Goal: Use online tool/utility: Utilize a website feature to perform a specific function

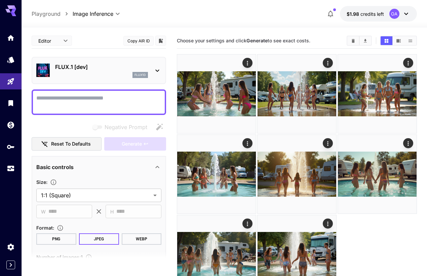
click at [98, 91] on div at bounding box center [99, 102] width 134 height 26
click at [96, 96] on textarea "Negative Prompt" at bounding box center [98, 102] width 125 height 16
paste textarea "*********"
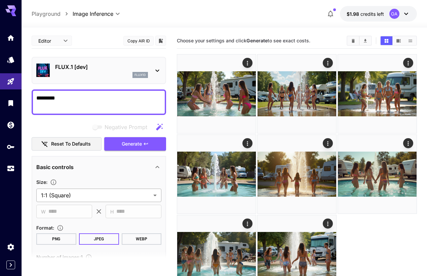
type textarea "*********"
click at [92, 193] on body "**********" at bounding box center [213, 164] width 427 height 329
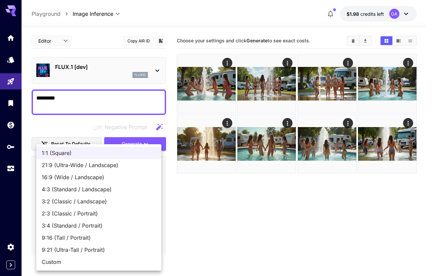
click at [85, 177] on span "16:9 (Wide / Landscape)" at bounding box center [99, 177] width 114 height 8
type input "**********"
type input "****"
type input "***"
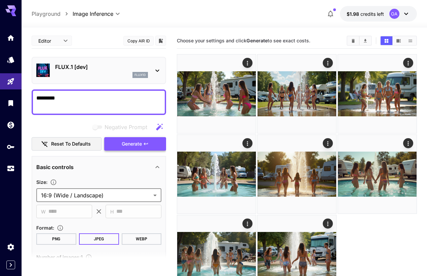
click at [126, 141] on span "Generate" at bounding box center [132, 144] width 20 height 8
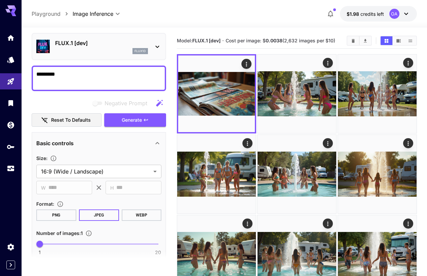
scroll to position [67, 0]
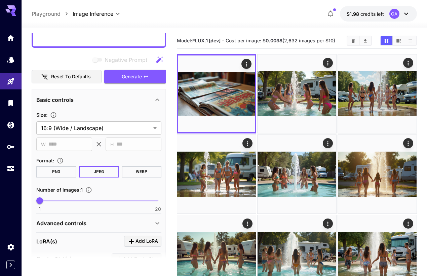
click at [48, 206] on div "1 20 1" at bounding box center [98, 204] width 125 height 16
type input "*"
drag, startPoint x: 41, startPoint y: 199, endPoint x: 78, endPoint y: 199, distance: 36.6
click at [78, 199] on span "7" at bounding box center [77, 200] width 7 height 7
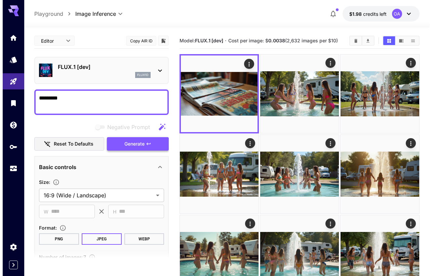
scroll to position [34, 0]
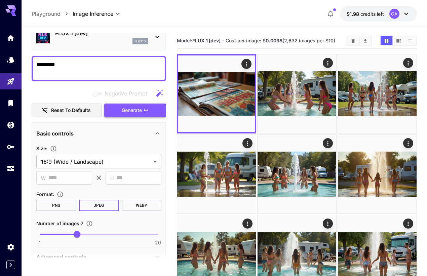
click at [130, 108] on span "Generate" at bounding box center [132, 110] width 20 height 8
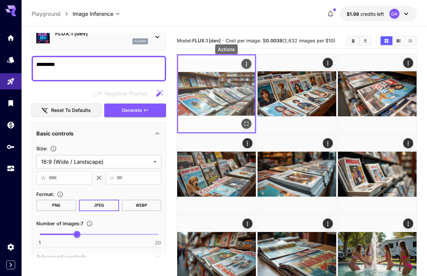
click at [246, 63] on icon "Actions" at bounding box center [246, 64] width 1 height 4
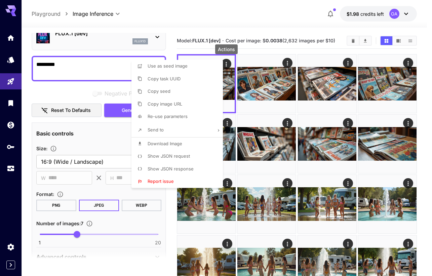
click at [160, 144] on span "Download Image" at bounding box center [164, 143] width 35 height 5
click at [287, 61] on div at bounding box center [216, 138] width 432 height 276
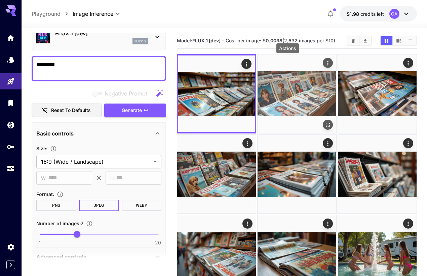
click at [327, 63] on icon "Actions" at bounding box center [327, 63] width 1 height 4
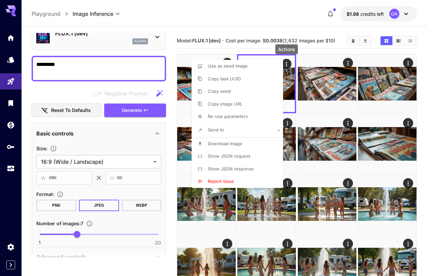
click at [234, 143] on span "Download Image" at bounding box center [225, 143] width 35 height 5
click at [349, 62] on div at bounding box center [216, 138] width 432 height 276
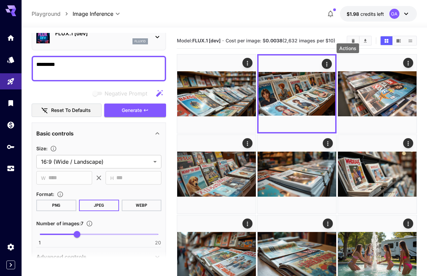
click at [404, 62] on icon "Actions" at bounding box center [407, 63] width 7 height 7
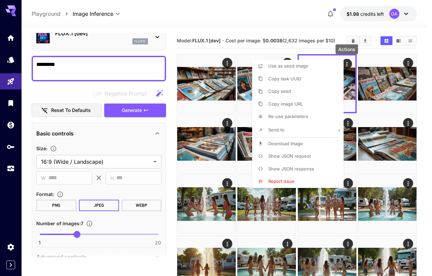
click at [294, 143] on span "Download Image" at bounding box center [285, 143] width 35 height 5
click at [408, 60] on div at bounding box center [216, 138] width 432 height 276
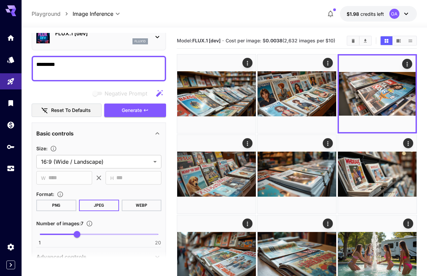
click at [251, 140] on icon "Actions" at bounding box center [247, 143] width 7 height 7
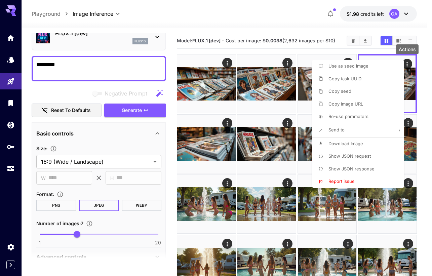
click at [346, 142] on span "Download Image" at bounding box center [345, 143] width 35 height 5
click at [229, 123] on div at bounding box center [216, 138] width 432 height 276
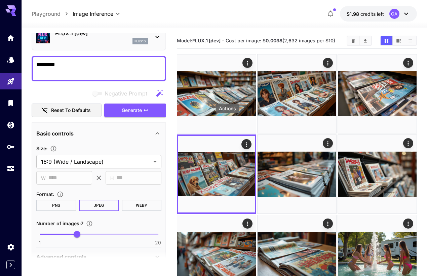
click at [324, 140] on icon "Actions" at bounding box center [327, 143] width 7 height 7
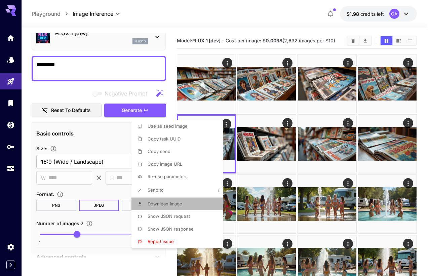
click at [190, 203] on li "Download Image" at bounding box center [178, 204] width 95 height 13
click at [287, 121] on div at bounding box center [216, 138] width 432 height 276
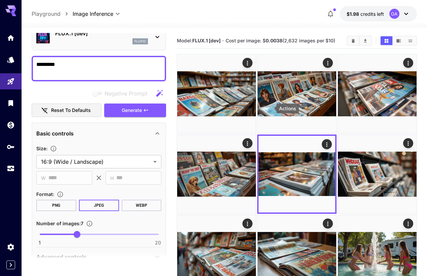
click at [407, 141] on icon "Actions" at bounding box center [407, 143] width 1 height 4
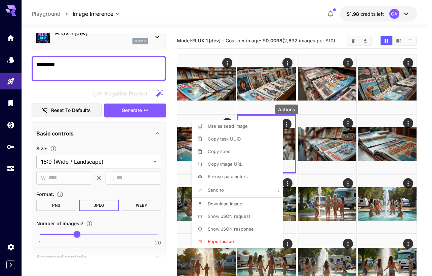
click at [230, 203] on span "Download Image" at bounding box center [225, 203] width 35 height 5
click at [349, 121] on div at bounding box center [216, 138] width 432 height 276
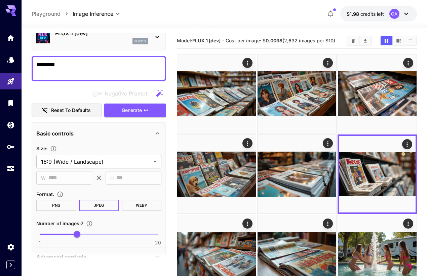
click at [251, 220] on icon "Actions" at bounding box center [247, 223] width 7 height 7
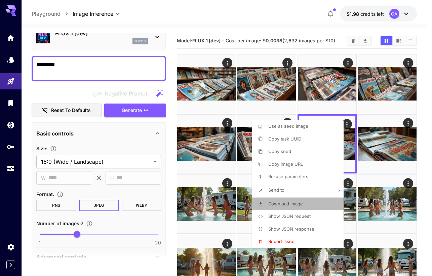
click at [294, 201] on span "Download Image" at bounding box center [285, 203] width 35 height 5
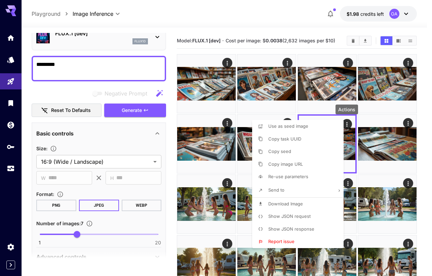
click at [409, 121] on div at bounding box center [216, 138] width 432 height 276
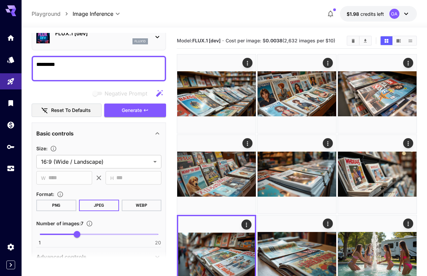
click at [331, 220] on icon "Actions" at bounding box center [327, 223] width 7 height 7
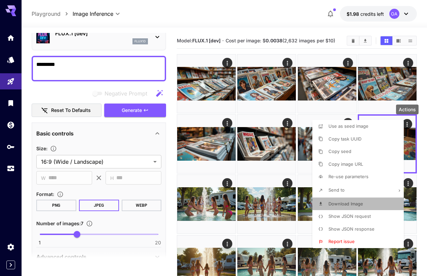
click at [339, 201] on span "Download Image" at bounding box center [345, 203] width 35 height 5
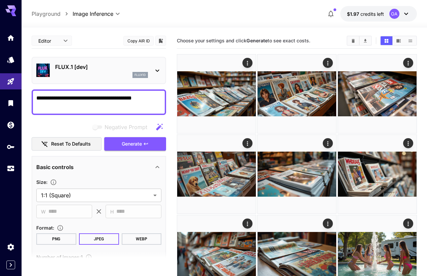
click at [85, 97] on textarea "**********" at bounding box center [98, 102] width 125 height 16
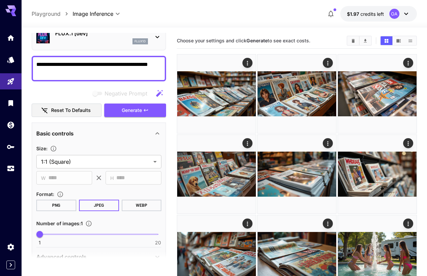
type textarea "**********"
click at [69, 233] on span at bounding box center [99, 233] width 118 height 1
drag, startPoint x: 69, startPoint y: 233, endPoint x: 82, endPoint y: 233, distance: 13.4
click at [82, 233] on span "8" at bounding box center [83, 234] width 7 height 7
type input "**"
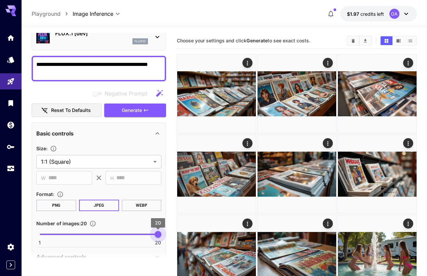
drag, startPoint x: 83, startPoint y: 233, endPoint x: 168, endPoint y: 229, distance: 85.1
click at [117, 162] on body "**********" at bounding box center [213, 277] width 427 height 555
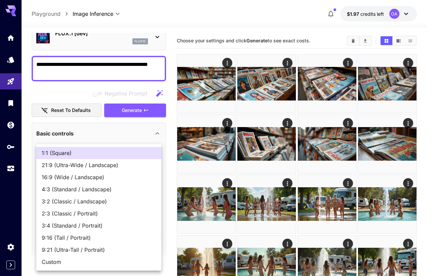
click at [71, 177] on span "16:9 (Wide / Landscape)" at bounding box center [99, 177] width 114 height 8
type input "**********"
type input "****"
type input "***"
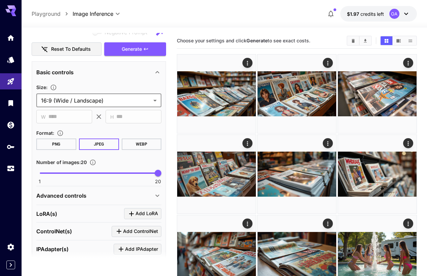
scroll to position [101, 0]
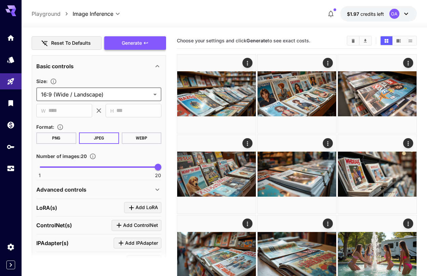
click at [137, 43] on span "Generate" at bounding box center [132, 43] width 20 height 8
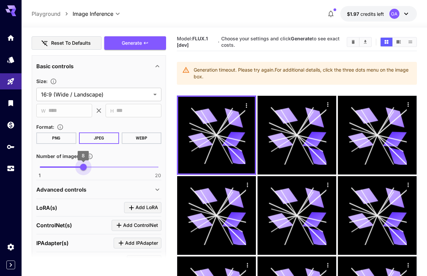
type input "*"
drag, startPoint x: 159, startPoint y: 167, endPoint x: 81, endPoint y: 168, distance: 77.6
click at [81, 168] on span "8" at bounding box center [83, 167] width 7 height 7
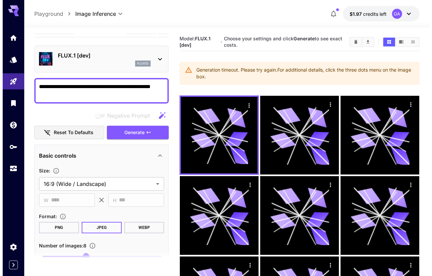
scroll to position [0, 0]
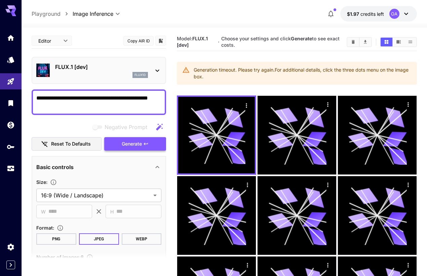
click at [122, 140] on span "Generate" at bounding box center [132, 144] width 20 height 8
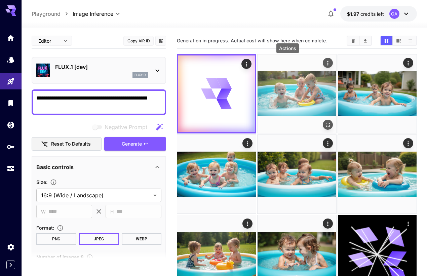
click at [324, 62] on icon "Actions" at bounding box center [327, 63] width 7 height 7
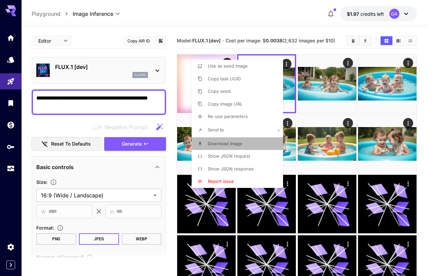
click at [228, 142] on span "Download Image" at bounding box center [225, 143] width 35 height 5
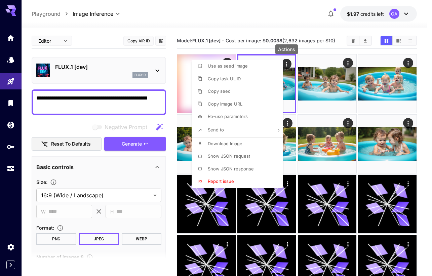
click at [348, 61] on div at bounding box center [216, 138] width 432 height 276
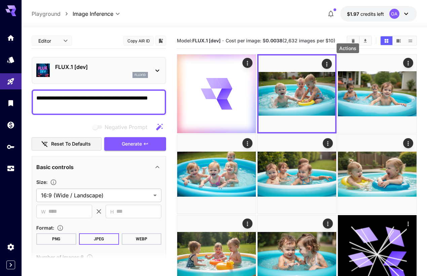
click at [404, 61] on icon "Actions" at bounding box center [407, 63] width 7 height 7
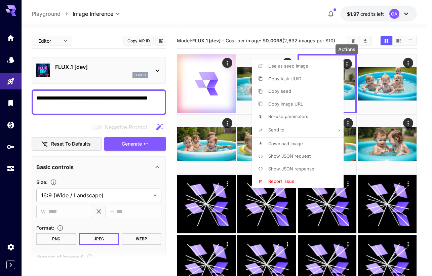
click at [296, 144] on span "Download Image" at bounding box center [285, 143] width 35 height 5
click at [406, 60] on div at bounding box center [216, 138] width 432 height 276
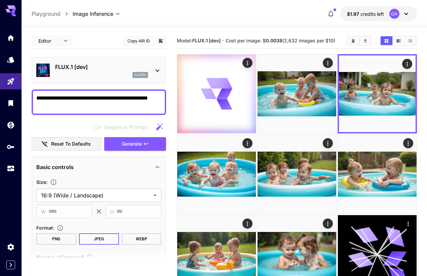
click at [251, 140] on icon "Actions" at bounding box center [247, 143] width 7 height 7
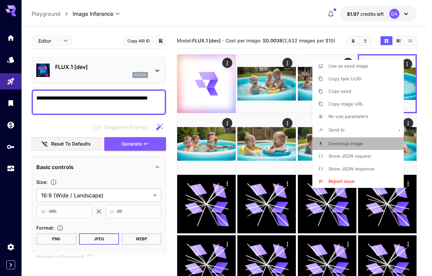
click at [353, 143] on span "Download Image" at bounding box center [345, 143] width 35 height 5
click at [226, 123] on div at bounding box center [216, 138] width 432 height 276
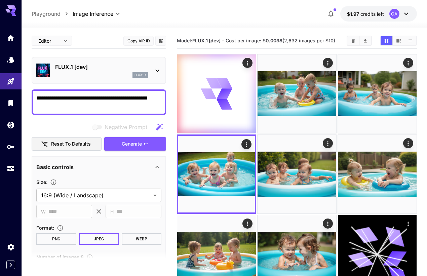
click at [226, 123] on div at bounding box center [213, 138] width 427 height 276
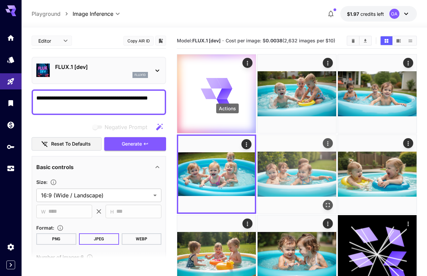
click at [324, 140] on icon "Actions" at bounding box center [327, 143] width 7 height 7
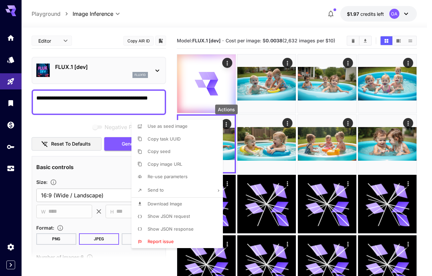
click at [175, 205] on span "Download Image" at bounding box center [164, 203] width 35 height 5
click at [289, 121] on div at bounding box center [216, 138] width 432 height 276
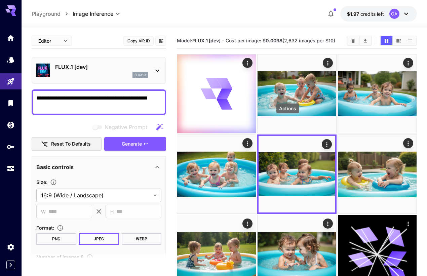
click at [404, 140] on icon "Actions" at bounding box center [407, 143] width 7 height 7
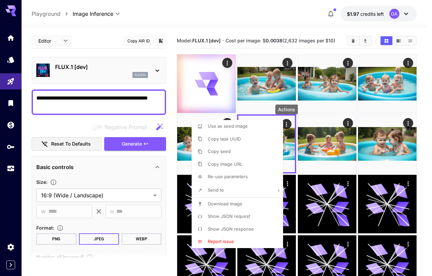
click at [225, 205] on span "Download Image" at bounding box center [225, 203] width 35 height 5
click at [348, 121] on div at bounding box center [216, 138] width 432 height 276
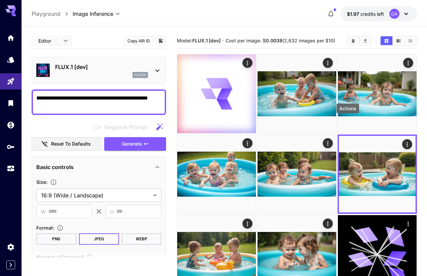
click at [251, 220] on icon "Actions" at bounding box center [247, 223] width 7 height 7
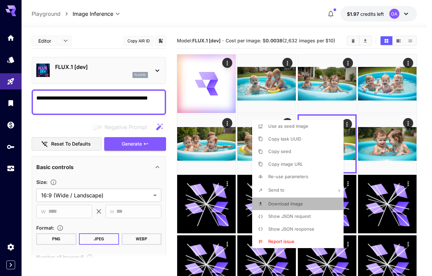
click at [293, 201] on span "Download Image" at bounding box center [285, 203] width 35 height 5
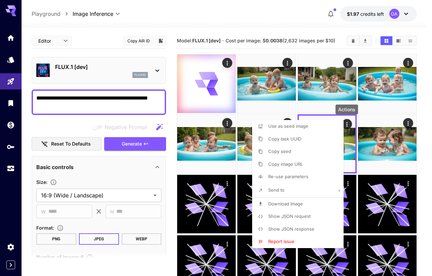
click at [407, 121] on div at bounding box center [216, 138] width 432 height 276
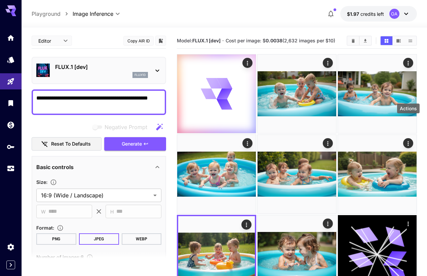
click at [331, 220] on icon "Actions" at bounding box center [327, 223] width 7 height 7
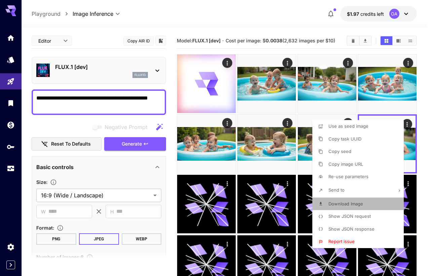
click at [340, 203] on span "Download Image" at bounding box center [345, 203] width 35 height 5
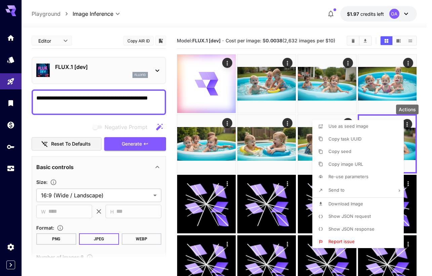
click at [226, 62] on div at bounding box center [216, 138] width 432 height 276
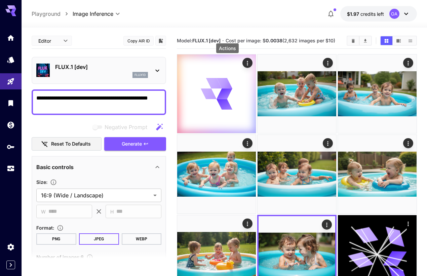
click at [244, 62] on icon "Actions" at bounding box center [247, 63] width 7 height 7
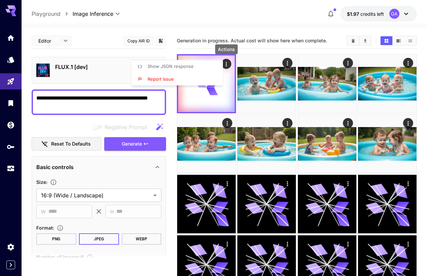
click at [181, 67] on span "Show JSON response" at bounding box center [170, 65] width 46 height 5
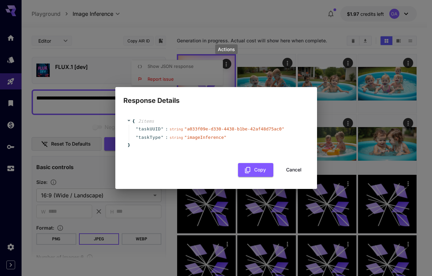
click at [286, 171] on button "Cancel" at bounding box center [294, 170] width 30 height 14
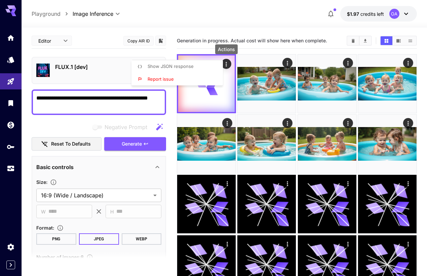
click at [127, 145] on div at bounding box center [216, 138] width 432 height 276
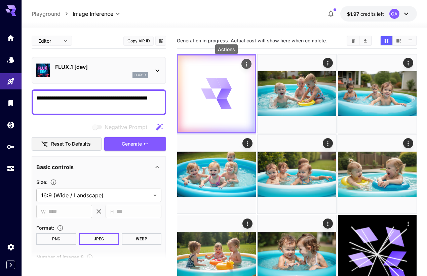
click at [243, 61] on icon "Actions" at bounding box center [246, 64] width 7 height 7
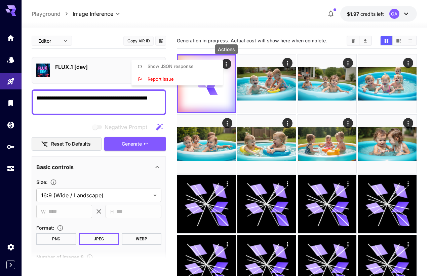
click at [173, 79] on span "Report issue" at bounding box center [160, 78] width 26 height 5
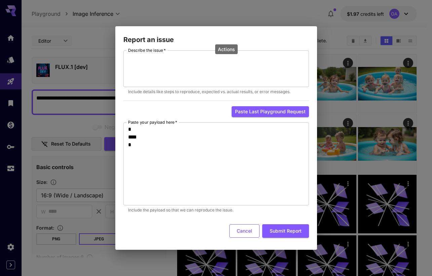
click at [249, 228] on button "Cancel" at bounding box center [244, 231] width 30 height 14
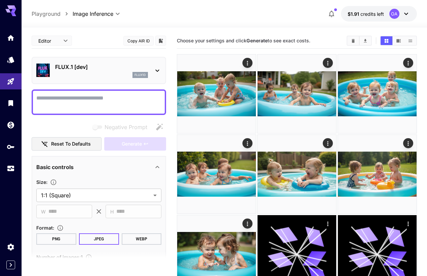
click at [102, 96] on textarea "Negative Prompt" at bounding box center [98, 102] width 125 height 16
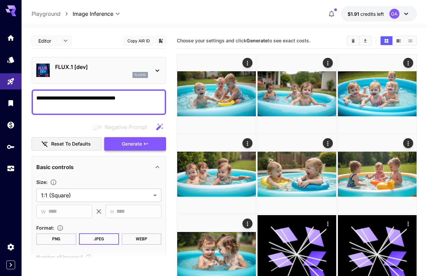
type textarea "**********"
click at [125, 144] on span "Generate" at bounding box center [132, 144] width 20 height 8
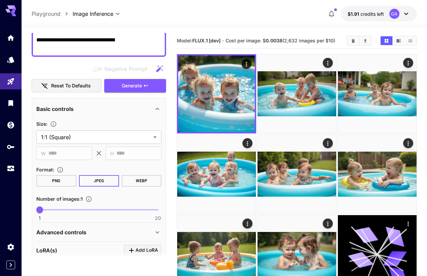
scroll to position [67, 0]
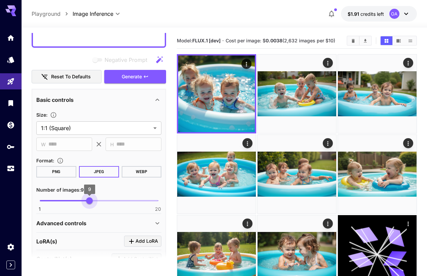
type input "*"
drag, startPoint x: 40, startPoint y: 200, endPoint x: 87, endPoint y: 199, distance: 47.7
click at [87, 199] on span "9" at bounding box center [89, 200] width 7 height 7
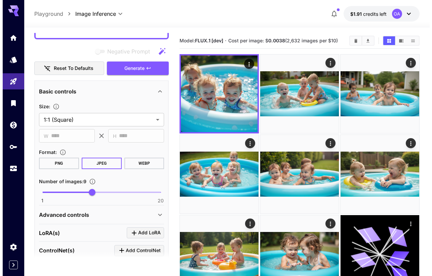
scroll to position [34, 0]
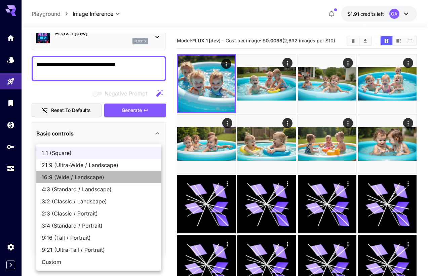
click at [66, 175] on span "16:9 (Wide / Landscape)" at bounding box center [99, 177] width 114 height 8
type input "**********"
type input "****"
type input "***"
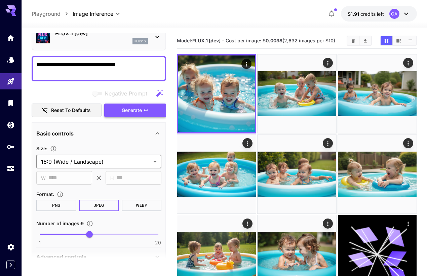
click at [122, 109] on span "Generate" at bounding box center [132, 110] width 20 height 8
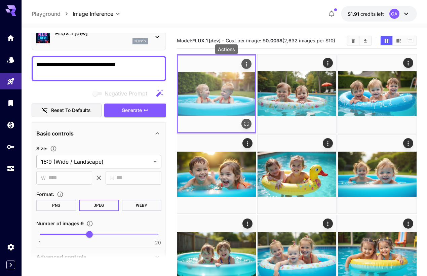
click at [243, 61] on icon "Actions" at bounding box center [246, 64] width 7 height 7
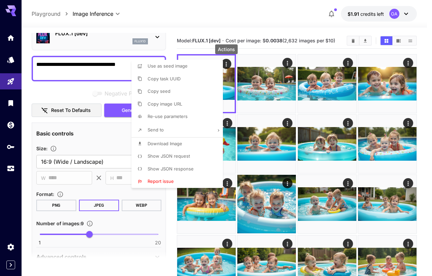
click at [160, 144] on span "Download Image" at bounding box center [164, 143] width 35 height 5
click at [286, 62] on div at bounding box center [216, 138] width 432 height 276
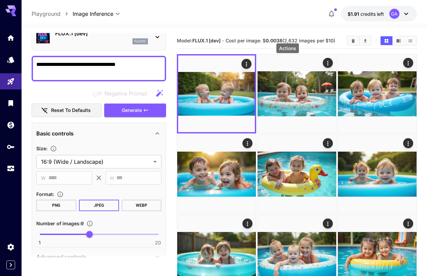
click at [324, 62] on icon "Actions" at bounding box center [327, 63] width 7 height 7
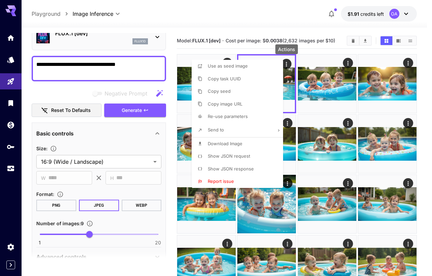
click at [228, 144] on span "Download Image" at bounding box center [225, 143] width 35 height 5
click at [348, 65] on div at bounding box center [216, 138] width 432 height 276
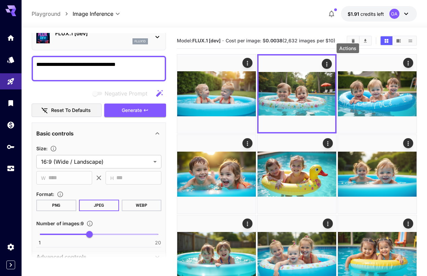
click at [407, 65] on icon "Actions" at bounding box center [407, 63] width 1 height 4
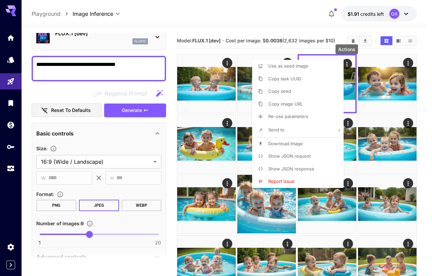
click at [296, 144] on span "Download Image" at bounding box center [285, 143] width 35 height 5
click at [405, 64] on div at bounding box center [216, 138] width 432 height 276
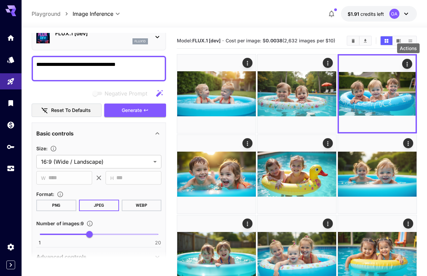
click at [251, 140] on icon "Actions" at bounding box center [247, 143] width 7 height 7
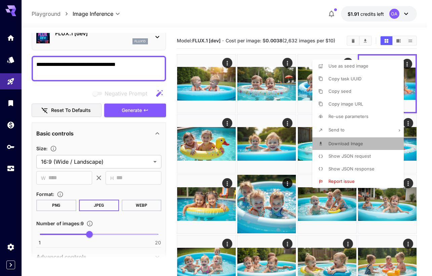
click at [348, 142] on span "Download Image" at bounding box center [345, 143] width 35 height 5
click at [228, 122] on div at bounding box center [216, 138] width 432 height 276
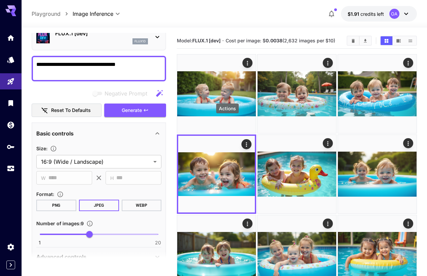
click at [324, 140] on icon "Actions" at bounding box center [327, 143] width 7 height 7
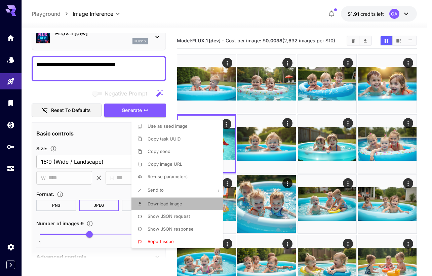
click at [163, 202] on span "Download Image" at bounding box center [164, 203] width 35 height 5
click at [288, 123] on div at bounding box center [216, 138] width 432 height 276
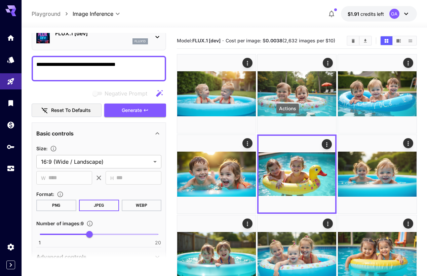
click at [404, 140] on icon "Actions" at bounding box center [407, 143] width 7 height 7
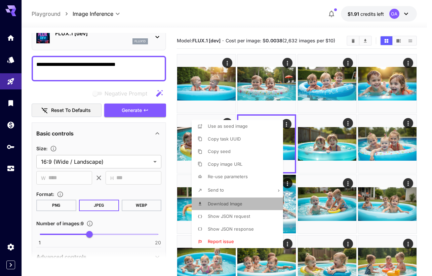
click at [219, 201] on span "Download Image" at bounding box center [225, 203] width 35 height 5
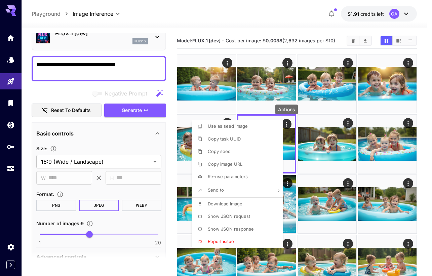
click at [345, 122] on div at bounding box center [216, 138] width 432 height 276
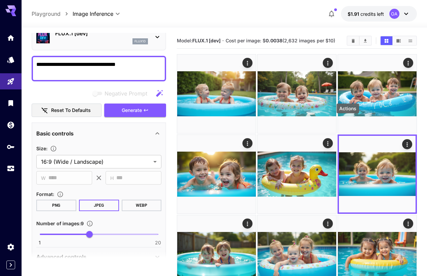
click at [251, 220] on icon "Actions" at bounding box center [247, 223] width 7 height 7
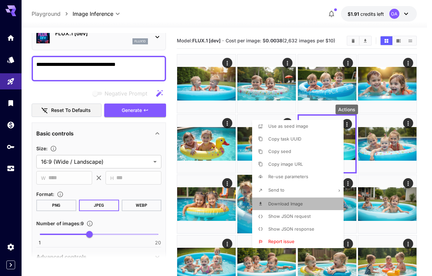
click at [271, 200] on li "Download Image" at bounding box center [299, 204] width 95 height 13
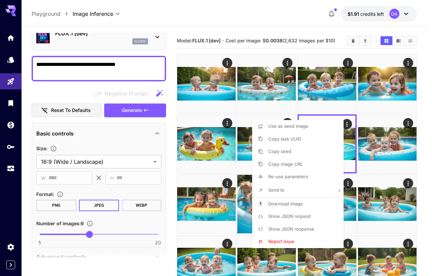
click at [410, 124] on div at bounding box center [216, 138] width 432 height 276
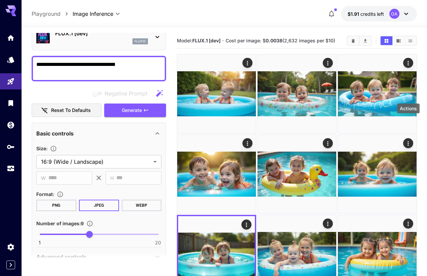
click at [331, 220] on icon "Actions" at bounding box center [327, 223] width 7 height 7
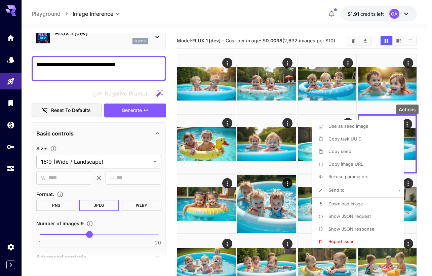
click at [349, 204] on span "Download Image" at bounding box center [345, 203] width 35 height 5
click at [227, 182] on div at bounding box center [216, 138] width 432 height 276
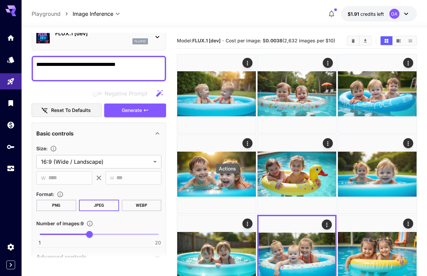
click at [404, 220] on icon "Actions" at bounding box center [407, 223] width 7 height 7
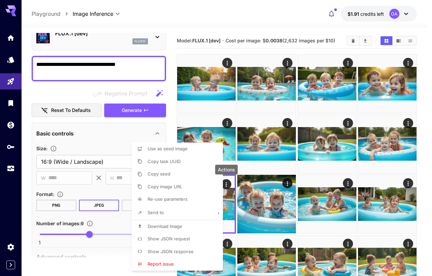
click at [181, 225] on span "Download Image" at bounding box center [164, 225] width 35 height 5
